Goal: Transaction & Acquisition: Subscribe to service/newsletter

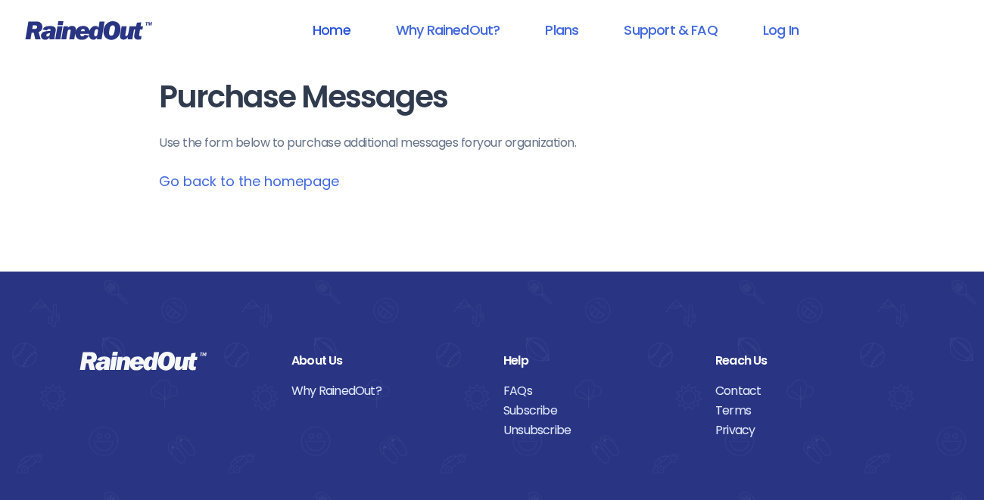
click at [331, 29] on link "Home" at bounding box center [331, 30] width 77 height 34
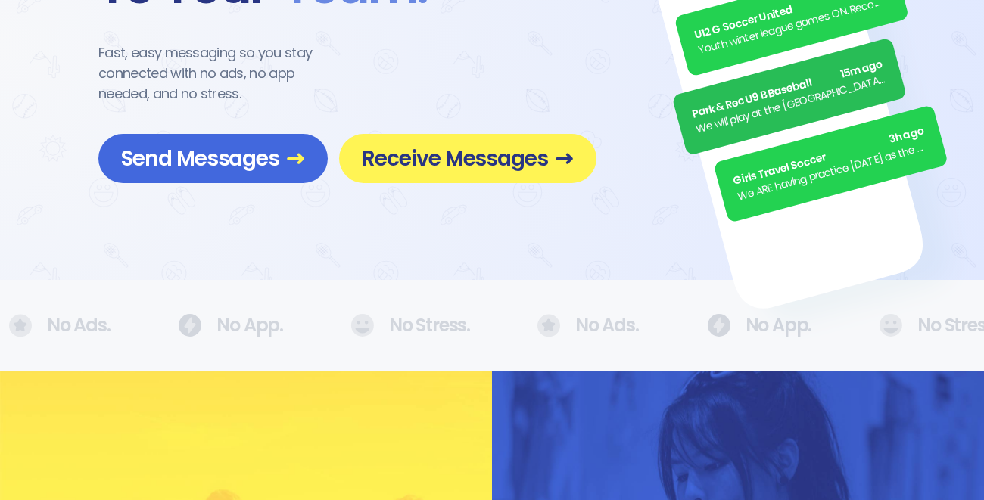
scroll to position [183, 0]
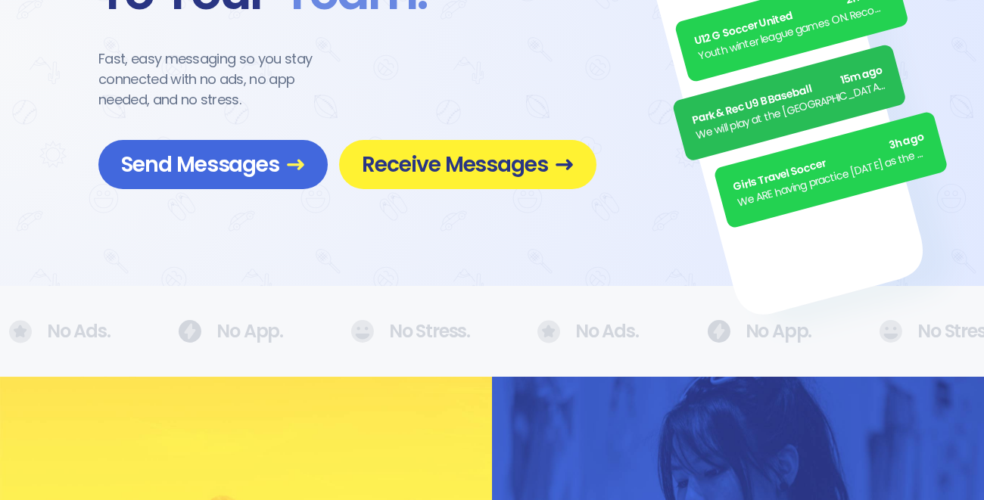
click at [423, 166] on span "Receive Messages" at bounding box center [468, 164] width 212 height 26
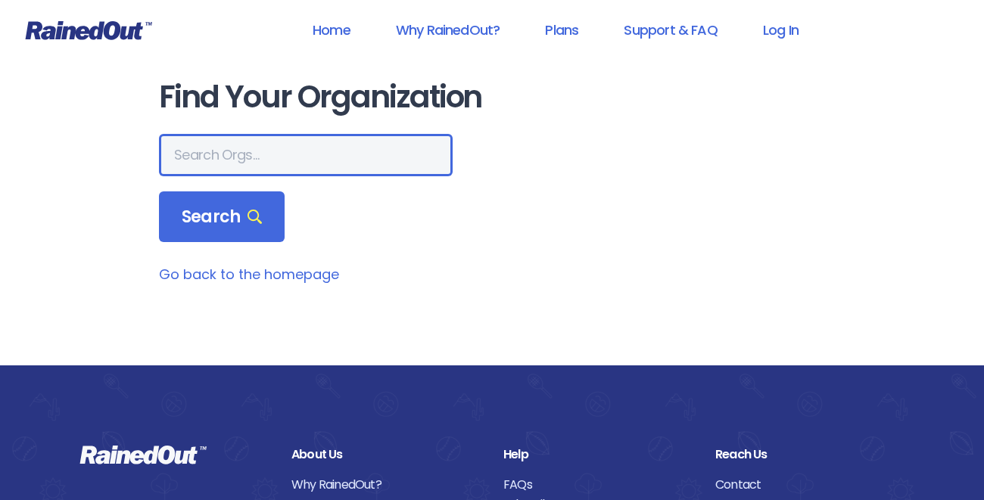
click at [267, 156] on input "text" at bounding box center [306, 155] width 294 height 42
paste input "FUNdamental Sports"
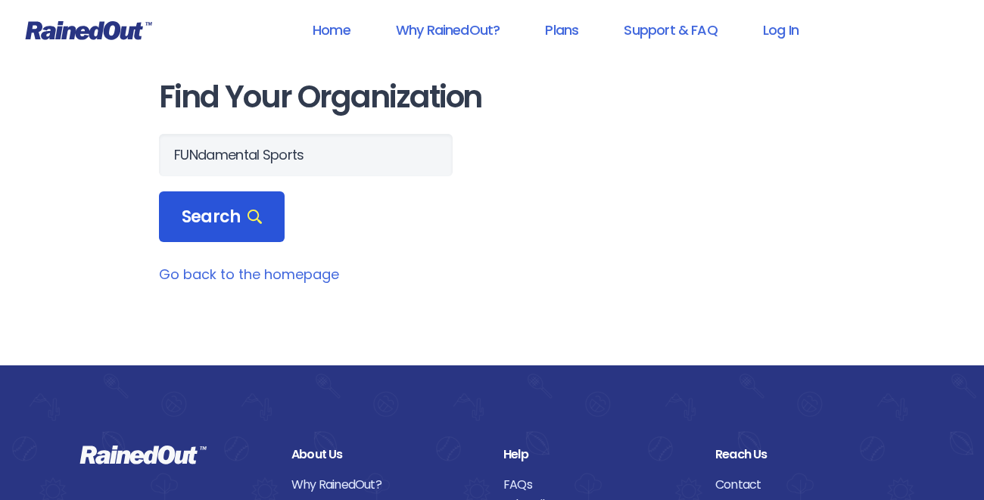
click at [216, 219] on span "Search" at bounding box center [222, 217] width 80 height 21
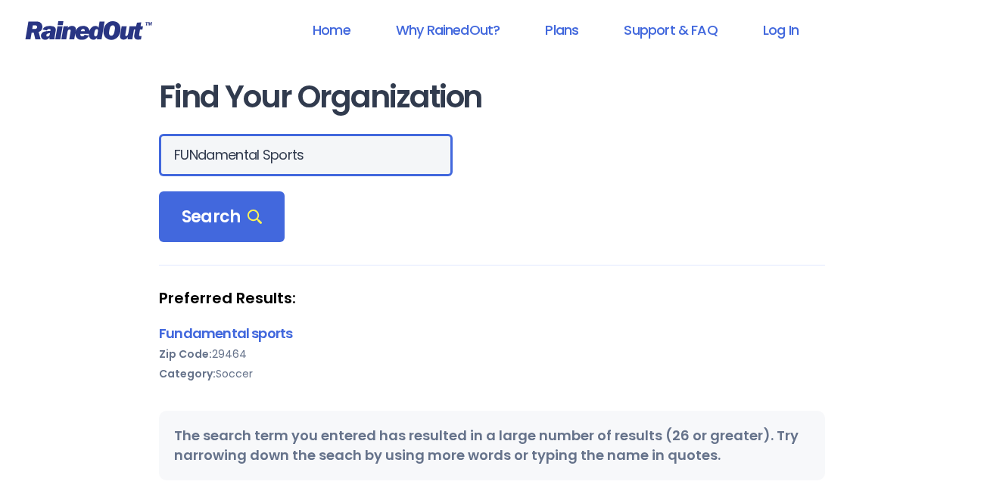
click at [366, 156] on input "FUNdamental Sports" at bounding box center [306, 155] width 294 height 42
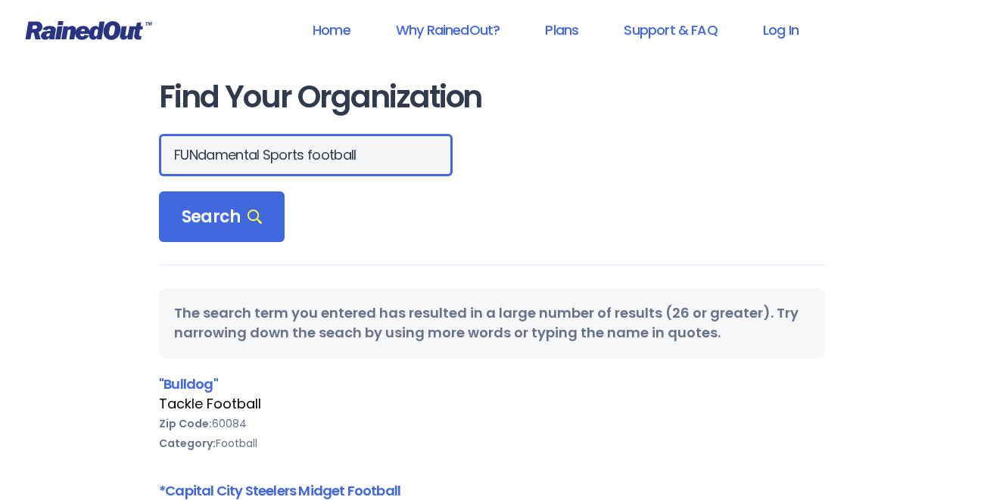
click at [248, 164] on input "FUNdamental Sports football" at bounding box center [306, 155] width 294 height 42
type input "29466"
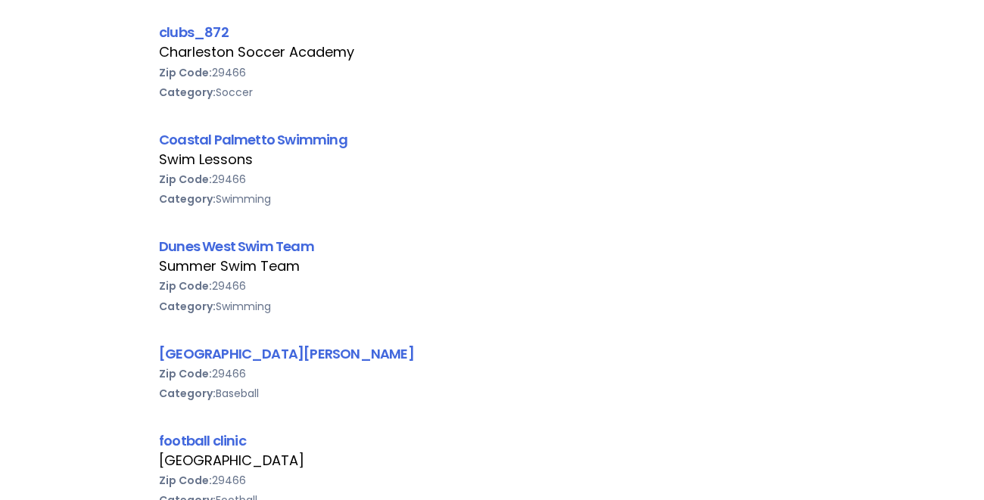
scroll to position [2362, 0]
